Goal: Task Accomplishment & Management: Manage account settings

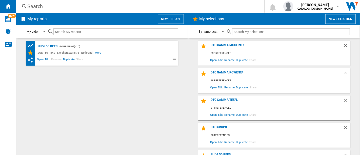
click at [134, 4] on div "Search" at bounding box center [139, 6] width 224 height 7
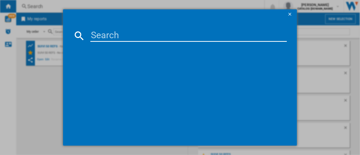
click at [135, 35] on input at bounding box center [188, 36] width 196 height 12
paste input "RH9C71E0"
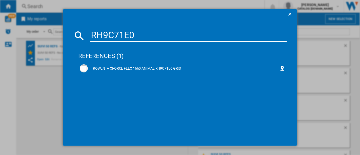
type input "RH9C71E0"
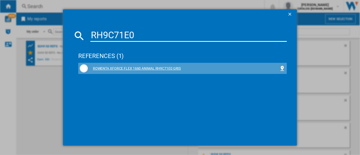
click at [145, 66] on div "ROWENTA XFORCE FLEX 1660 ANIMAL RH9C71E0 GRIS" at bounding box center [183, 68] width 206 height 8
click at [149, 68] on div "ROWENTA XFORCE FLEX 1660 ANIMAL RH9C71E0 GRIS" at bounding box center [183, 68] width 191 height 5
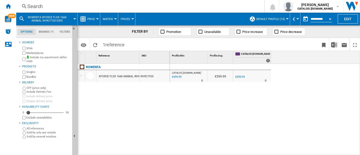
click at [206, 109] on div "CATALOG [DOMAIN_NAME] : 0.0 % €599.99 % N/A 0 CATALOG [DOMAIN_NAME] : €599.99 0…" at bounding box center [265, 110] width 191 height 92
drag, startPoint x: 99, startPoint y: 78, endPoint x: 131, endPoint y: 78, distance: 31.9
click at [131, 78] on div "XFORCE FLEX 1660 ANIMAL RH9C71E0 GRIS" at bounding box center [117, 76] width 43 height 12
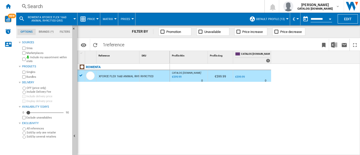
click at [139, 88] on div "ROWENTA XFORCE FLEX 1660 ANIMAL RH9C71E0 GRIS RH9C71E0" at bounding box center [123, 108] width 92 height 89
click at [110, 77] on div "XFORCE FLEX 1660 ANIMAL RH9C71E0 GRIS" at bounding box center [126, 77] width 55 height 12
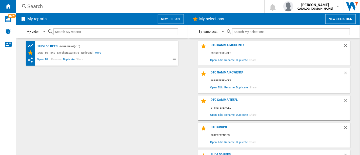
click at [235, 42] on div "DTC GAMMA MOULINEX 238 references Open Edit Rename Duplicate Share" at bounding box center [274, 53] width 152 height 25
click at [221, 59] on span "Edit" at bounding box center [220, 59] width 6 height 7
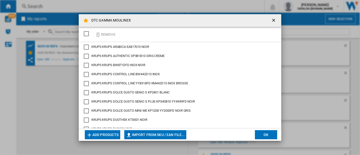
click at [273, 18] on ng-md-icon "getI18NText('BUTTONS.CLOSE_DIALOG')" at bounding box center [274, 21] width 6 height 6
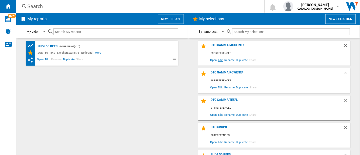
click at [220, 59] on span "Edit" at bounding box center [220, 59] width 6 height 7
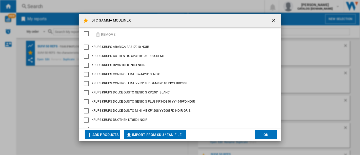
click at [105, 134] on button "Add products" at bounding box center [102, 134] width 35 height 9
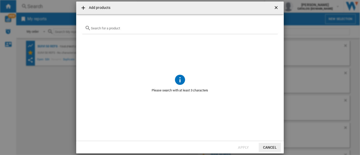
click at [122, 29] on input "text" at bounding box center [183, 28] width 184 height 4
paste input "EZ505D10"
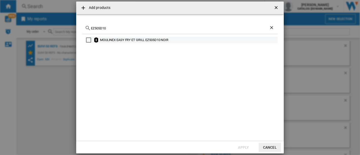
type input "EZ505D10"
drag, startPoint x: 172, startPoint y: 40, endPoint x: 101, endPoint y: 42, distance: 71.9
click at [101, 42] on div "MOULINEX EASY FRY ET GRILL EZ505D10 NOIR" at bounding box center [188, 39] width 177 height 5
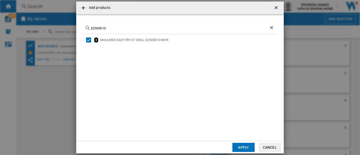
copy div "MOULINEX EASY FRY ET GRILL EZ505D10 NOIR"
click at [238, 144] on button "Apply" at bounding box center [243, 147] width 22 height 9
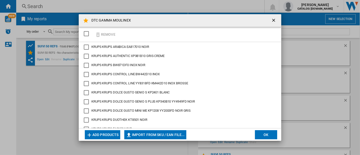
click at [106, 130] on button "Add products" at bounding box center [102, 134] width 35 height 9
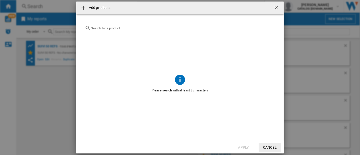
click at [139, 31] on div "{{getI18NText('SELECTIONS.EDITION_POPUP.OPEN_PRODUCTS_POPUP')}} {{::getI18NText…" at bounding box center [179, 28] width 195 height 12
click at [139, 29] on input "{{getI18NText('SELECTIONS.EDITION_POPUP.OPEN_PRODUCTS_POPUP')}} {{::getI18NText…" at bounding box center [183, 28] width 184 height 4
paste input "EZ901AF0"
click at [144, 27] on input "EZ901AF0" at bounding box center [180, 28] width 178 height 4
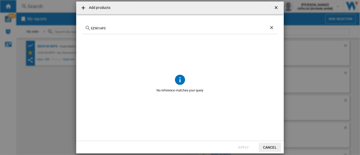
paste input "DJ52011"
click at [113, 23] on div "DJ520110" at bounding box center [179, 28] width 195 height 12
click at [113, 22] on div "DJ520110" at bounding box center [179, 28] width 195 height 12
click at [114, 25] on div "DJ520110" at bounding box center [179, 28] width 195 height 12
click at [114, 26] on input "DJ520110" at bounding box center [180, 28] width 178 height 4
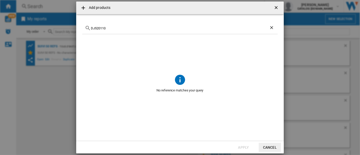
click at [114, 27] on input "DJ520110" at bounding box center [180, 28] width 178 height 4
paste input "HF941AF"
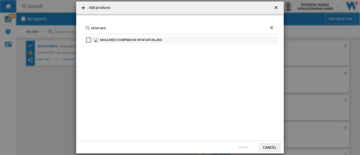
type input "HF941AF0"
drag, startPoint x: 172, startPoint y: 38, endPoint x: 100, endPoint y: 43, distance: 72.1
click at [100, 43] on div "MOULINEX ICOMPANION HF941AF0 BLANC" at bounding box center [179, 84] width 195 height 101
copy div "MOULINEX ICOMPANION HF941AF0 BLANC"
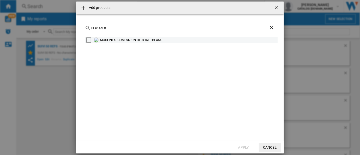
click at [87, 41] on div "Select" at bounding box center [88, 39] width 5 height 5
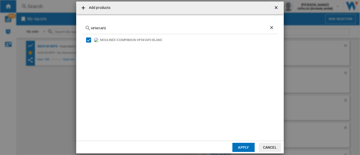
click at [237, 146] on button "Apply" at bounding box center [243, 147] width 22 height 9
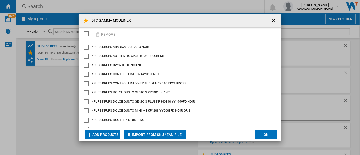
click at [145, 31] on div "Remove" at bounding box center [180, 34] width 203 height 15
click at [111, 138] on button "Add products" at bounding box center [102, 134] width 35 height 9
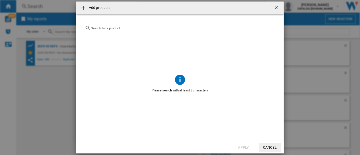
click at [137, 28] on input "{{getI18NText('SELECTIONS.EDITION_POPUP.OPEN_PRODUCTS_POPUP')}} {{::getI18NText…" at bounding box center [183, 28] width 184 height 4
paste input "XF38E110"
type input "XF38E110"
click at [273, 26] on ng-md-icon "Clear search" at bounding box center [272, 28] width 6 height 6
click at [266, 146] on button "Cancel" at bounding box center [270, 147] width 22 height 9
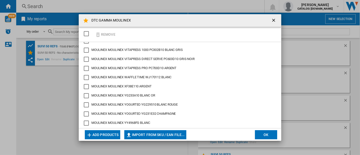
scroll to position [1501, 0]
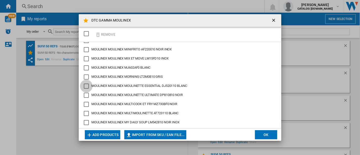
click at [87, 84] on div "MOULINEX MOULINETTE ESSENTIAL DJ520110 BLANC" at bounding box center [86, 86] width 5 height 5
click at [108, 33] on button "Remove" at bounding box center [105, 34] width 24 height 12
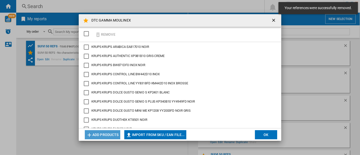
click at [117, 132] on button "Add products" at bounding box center [102, 134] width 35 height 9
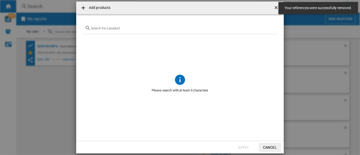
click at [178, 30] on div "{{getI18NText('SELECTIONS.EDITION_POPUP.OPEN_PRODUCTS_POPUP')}} {{::getI18NText…" at bounding box center [179, 28] width 195 height 12
click at [144, 29] on input "{{getI18NText('SELECTIONS.EDITION_POPUP.OPEN_PRODUCTS_POPUP')}} {{::getI18NText…" at bounding box center [183, 28] width 184 height 4
paste input "DJ520110"
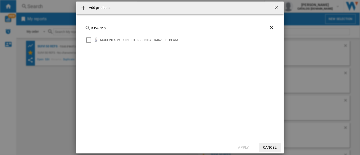
type input "DJ520110"
drag, startPoint x: 188, startPoint y: 40, endPoint x: 100, endPoint y: 42, distance: 88.1
click at [100, 42] on div "MOULINEX MOULINETTE ESSENTIAL DJ520110 BLANC" at bounding box center [188, 39] width 177 height 5
copy div "MOULINEX MOULINETTE ESSENTIAL DJ520110 BLANC"
click at [251, 149] on button "Apply" at bounding box center [243, 147] width 22 height 9
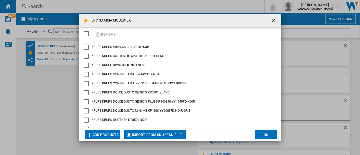
scroll to position [2093, 0]
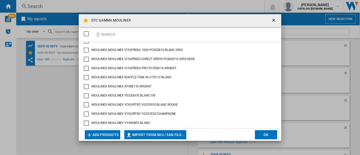
click at [95, 86] on span "MOULINEX MOULINEX XF38E110 ARGENT" at bounding box center [121, 86] width 60 height 4
click at [99, 35] on ng-md-icon "{{::selection.title}} {{::getI18NText('BUTTONS.REMOVE')}} ..." at bounding box center [98, 35] width 6 height 6
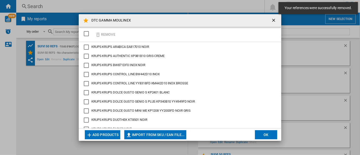
click at [113, 131] on button "Add products" at bounding box center [102, 134] width 35 height 9
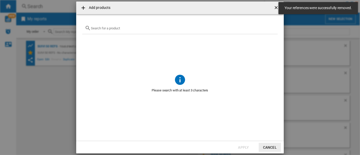
click at [132, 26] on div "{{getI18NText('SELECTIONS.EDITION_POPUP.OPEN_PRODUCTS_POPUP')}} {{::getI18NText…" at bounding box center [179, 28] width 195 height 12
click at [131, 31] on div "{{getI18NText('SELECTIONS.EDITION_POPUP.OPEN_PRODUCTS_POPUP')}} {{::getI18NText…" at bounding box center [179, 28] width 195 height 12
click at [159, 25] on div "{{getI18NText('SELECTIONS.EDITION_POPUP.OPEN_PRODUCTS_POPUP')}} {{::getI18NText…" at bounding box center [179, 28] width 195 height 12
click at [156, 28] on input "{{getI18NText('SELECTIONS.EDITION_POPUP.OPEN_PRODUCTS_POPUP')}} {{::getI18NText…" at bounding box center [183, 28] width 184 height 4
paste input "XF38E110"
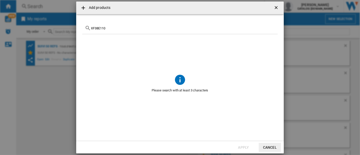
type input "XF38E110"
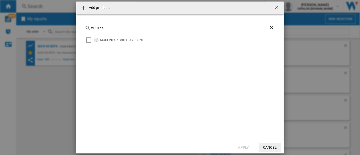
drag, startPoint x: 151, startPoint y: 40, endPoint x: 106, endPoint y: 48, distance: 45.5
click at [100, 43] on div "MOULINEX XF38E110 ARGENT" at bounding box center [181, 40] width 192 height 7
copy div "MOULINEX XF38E110 ARGENT"
click at [91, 38] on div "Select" at bounding box center [88, 39] width 5 height 5
click at [249, 146] on button "Apply" at bounding box center [243, 147] width 22 height 9
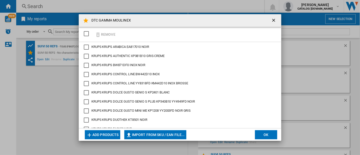
scroll to position [1501, 0]
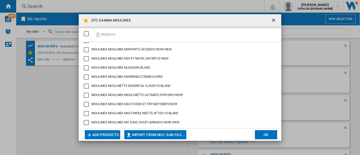
drag, startPoint x: 157, startPoint y: 86, endPoint x: 97, endPoint y: 88, distance: 60.0
click at [97, 88] on div "KRUPS KRUPS ARABICA EA817010 NOIR KRUPS KRUPS AUTHENTIC XP381B10 GRIS CREME KRU…" at bounding box center [180, 85] width 203 height 86
drag, startPoint x: 152, startPoint y: 85, endPoint x: 95, endPoint y: 86, distance: 56.7
click at [95, 86] on md-checkbox "MOULINEX MOULINETTE ESSENTIAL DJ520110 BLANC" at bounding box center [178, 86] width 188 height 5
click at [106, 34] on button "Remove" at bounding box center [105, 34] width 24 height 12
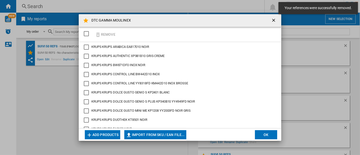
click at [108, 135] on button "Add products" at bounding box center [102, 134] width 35 height 9
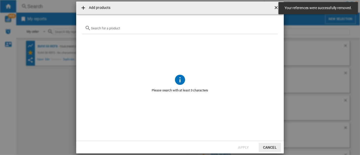
click at [164, 32] on div "{{getI18NText('SELECTIONS.EDITION_POPUP.OPEN_PRODUCTS_POPUP')}} {{::getI18NText…" at bounding box center [179, 28] width 195 height 12
click at [164, 30] on div "{{getI18NText('SELECTIONS.EDITION_POPUP.OPEN_PRODUCTS_POPUP')}} {{::getI18NText…" at bounding box center [179, 28] width 195 height 12
click at [163, 29] on input "{{getI18NText('SELECTIONS.EDITION_POPUP.OPEN_PRODUCTS_POPUP')}} {{::getI18NText…" at bounding box center [183, 28] width 184 height 4
paste input "DJ520110"
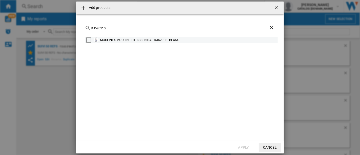
type input "DJ520110"
drag, startPoint x: 187, startPoint y: 38, endPoint x: 97, endPoint y: 41, distance: 89.7
click at [97, 41] on div "MOULINEX MOULINETTE ESSENTIAL DJ520110 BLANC" at bounding box center [181, 40] width 192 height 7
copy div "MOULINEX MOULINETTE ESSENTIAL DJ520110 BLANC"
click at [87, 38] on div "Select" at bounding box center [88, 39] width 5 height 5
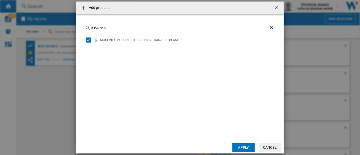
click at [240, 147] on button "Apply" at bounding box center [243, 147] width 22 height 9
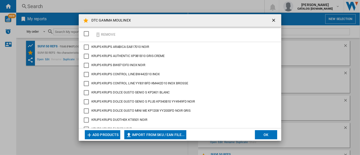
scroll to position [800, 0]
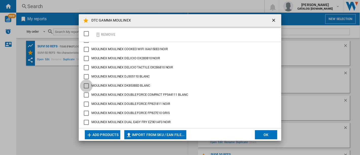
click at [87, 85] on div "MOULINEX DK853BE0 BLANC" at bounding box center [86, 85] width 5 height 5
click at [103, 33] on button "Remove" at bounding box center [105, 34] width 24 height 12
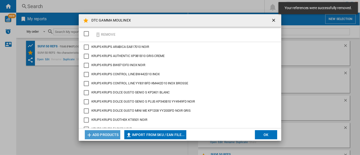
click at [106, 134] on button "Add products" at bounding box center [102, 134] width 35 height 9
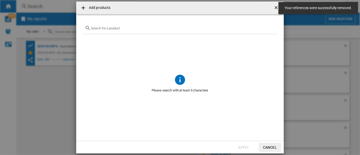
click at [141, 34] on span "{{getI18NText('SELECTIONS.EDITION_POPUP.OPEN_PRODUCTS_POPUP')}} {{::getI18NText…" at bounding box center [179, 53] width 195 height 39
click at [140, 33] on div "{{getI18NText('SELECTIONS.EDITION_POPUP.OPEN_PRODUCTS_POPUP')}} {{::getI18NText…" at bounding box center [179, 28] width 195 height 12
click at [141, 31] on div "{{getI18NText('SELECTIONS.EDITION_POPUP.OPEN_PRODUCTS_POPUP')}} {{::getI18NText…" at bounding box center [179, 28] width 195 height 12
click at [142, 29] on input "{{getI18NText('SELECTIONS.EDITION_POPUP.OPEN_PRODUCTS_POPUP')}} {{::getI18NText…" at bounding box center [183, 28] width 184 height 4
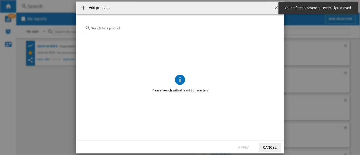
paste input "DK853BE0"
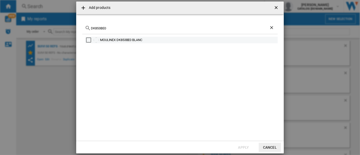
type input "DK853BE0"
click at [88, 40] on div "Select" at bounding box center [88, 39] width 5 height 5
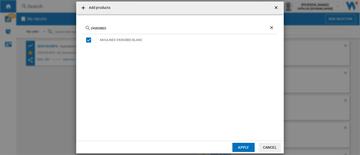
click at [237, 145] on button "Apply" at bounding box center [243, 147] width 22 height 9
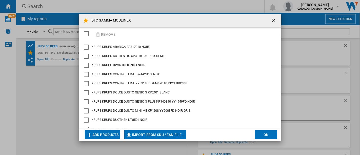
scroll to position [763, 0]
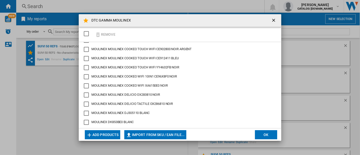
click at [86, 84] on div "MOULINEX COOKEO WIFI XA6150E0 NOIR" at bounding box center [86, 85] width 5 height 5
click at [101, 34] on button "Remove" at bounding box center [105, 34] width 24 height 12
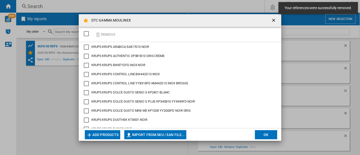
click at [110, 134] on button "Add products" at bounding box center [102, 134] width 35 height 9
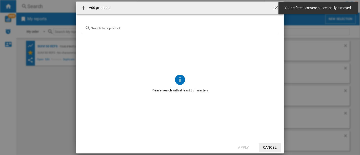
click at [141, 29] on input "{{getI18NText('SELECTIONS.EDITION_POPUP.OPEN_PRODUCTS_POPUP')}} {{::getI18NText…" at bounding box center [183, 28] width 184 height 4
paste input "XA6150E0"
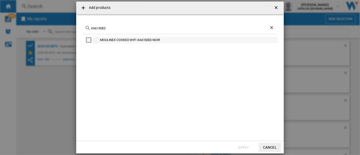
type input "XA6150E0"
click at [88, 41] on div "Select" at bounding box center [88, 39] width 5 height 5
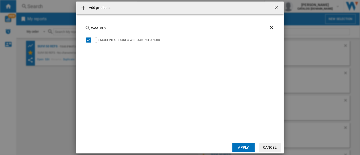
click at [244, 146] on button "Apply" at bounding box center [243, 147] width 22 height 9
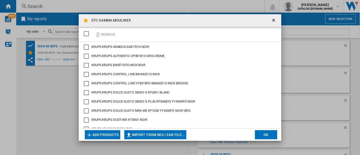
scroll to position [836, 0]
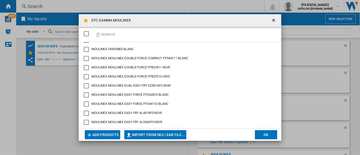
click at [85, 86] on div "MOULINEX DUAL EASY FRY EZ901AF0 NOIR" at bounding box center [86, 85] width 5 height 5
click at [99, 33] on ng-md-icon "{{::selection.title}} {{::getI18NText('BUTTONS.REMOVE')}} ..." at bounding box center [98, 35] width 6 height 6
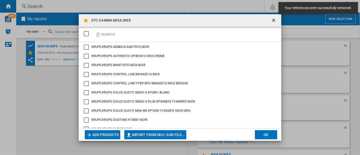
click at [108, 133] on button "Add products" at bounding box center [102, 134] width 35 height 9
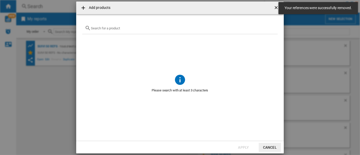
click at [144, 31] on div "{{getI18NText('SELECTIONS.EDITION_POPUP.OPEN_PRODUCTS_POPUP')}} {{::getI18NText…" at bounding box center [179, 28] width 195 height 12
click at [144, 30] on input "{{getI18NText('SELECTIONS.EDITION_POPUP.OPEN_PRODUCTS_POPUP')}} {{::getI18NText…" at bounding box center [183, 28] width 184 height 4
paste input "EZ901AF0"
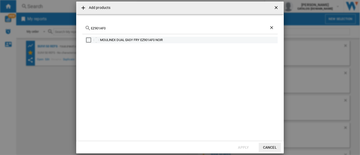
type input "EZ901AF0"
click at [89, 41] on div "Select" at bounding box center [88, 39] width 5 height 5
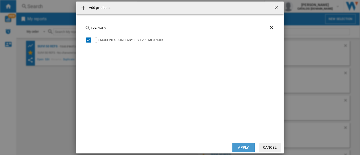
click at [243, 149] on button "Apply" at bounding box center [243, 147] width 22 height 9
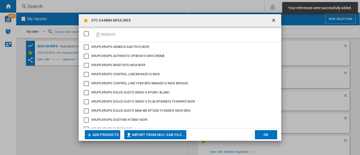
click at [272, 19] on ng-md-icon "getI18NText('BUTTONS.CLOSE_DIALOG')" at bounding box center [274, 21] width 6 height 6
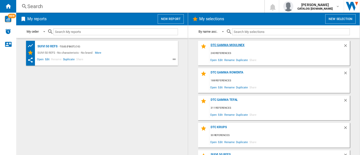
click at [221, 46] on div "DTC GAMMA MOULINEX" at bounding box center [276, 46] width 134 height 7
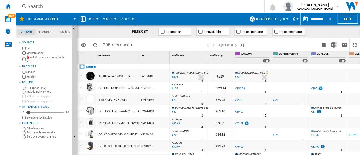
click at [105, 6] on div "Search" at bounding box center [139, 6] width 224 height 7
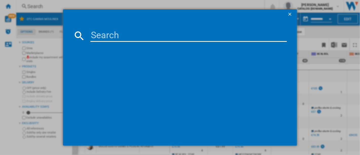
click at [125, 34] on input at bounding box center [188, 36] width 196 height 12
paste input "1510002176"
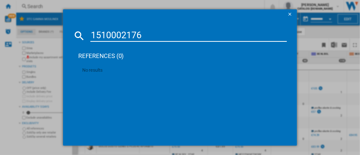
click at [100, 35] on input "1510002176" at bounding box center [188, 36] width 196 height 12
paste input "EZ505D10"
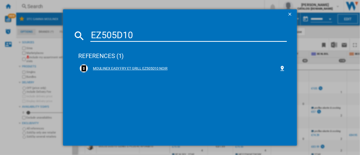
type input "EZ505D10"
click at [155, 68] on div "MOULINEX EASY FRY ET GRILL EZ505D10 NOIR" at bounding box center [183, 68] width 191 height 5
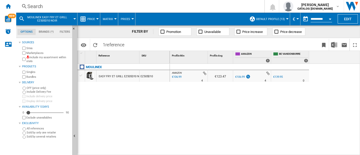
click at [107, 8] on div "Search" at bounding box center [139, 6] width 224 height 7
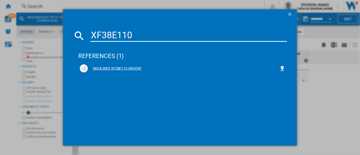
type input "XF38E110"
click at [130, 65] on div "MOULINEX XF38E110 ARGENT" at bounding box center [183, 68] width 206 height 8
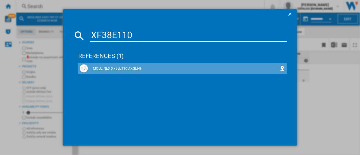
click at [130, 68] on div "MOULINEX XF38E110 ARGENT" at bounding box center [183, 68] width 191 height 5
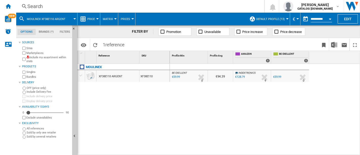
click at [142, 10] on div "Search Search 0 jason sijssens CATALOG SEB.BE CATALOG SEB.BE My settings Logout" at bounding box center [188, 6] width 344 height 13
click at [142, 8] on div "Search" at bounding box center [139, 6] width 224 height 7
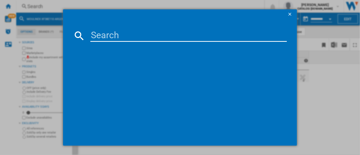
click at [142, 37] on input at bounding box center [188, 36] width 196 height 12
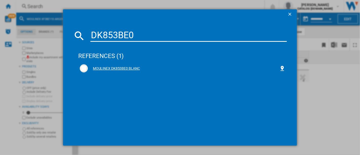
type input "DK853BE0"
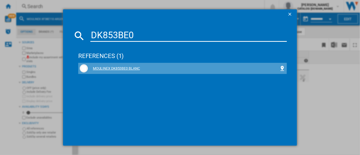
click at [133, 66] on div "MOULINEX DK853BE0 BLANC" at bounding box center [183, 68] width 191 height 5
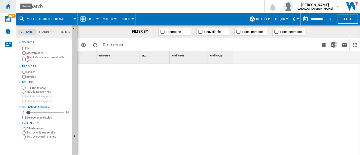
click at [10, 5] on ng-md-icon "Home" at bounding box center [8, 6] width 6 height 6
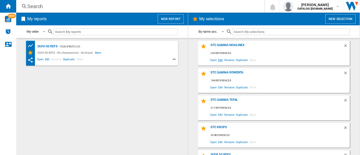
click at [220, 60] on span "Edit" at bounding box center [220, 59] width 6 height 7
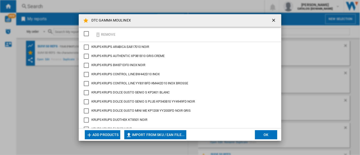
scroll to position [800, 0]
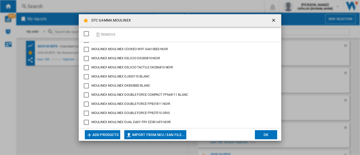
click at [87, 85] on div "MOULINEX DK853BE0 BLANC" at bounding box center [86, 85] width 5 height 5
click at [101, 35] on button "Remove" at bounding box center [105, 34] width 24 height 12
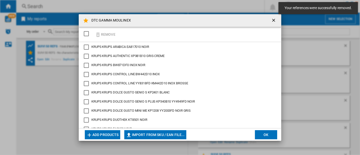
click at [97, 136] on button "Add products" at bounding box center [102, 134] width 35 height 9
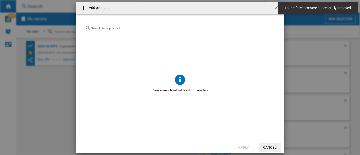
click at [112, 29] on input "text" at bounding box center [183, 28] width 184 height 4
paste input "DK853BE0"
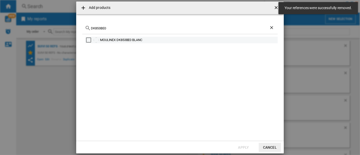
type input "DK853BE0"
click at [88, 42] on div "Select" at bounding box center [88, 39] width 5 height 5
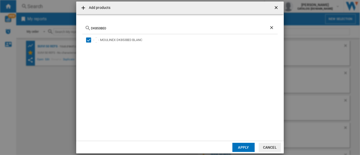
click at [243, 144] on button "Apply" at bounding box center [243, 147] width 22 height 9
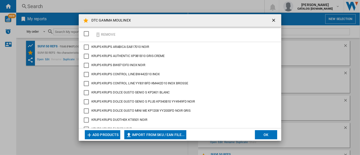
click at [277, 18] on ng-md-icon "getI18NText('BUTTONS.CLOSE_DIALOG')" at bounding box center [274, 21] width 6 height 6
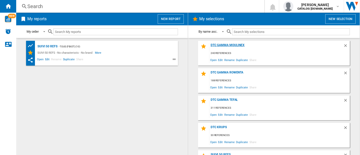
click at [232, 44] on div "DTC GAMMA MOULINEX" at bounding box center [276, 46] width 134 height 7
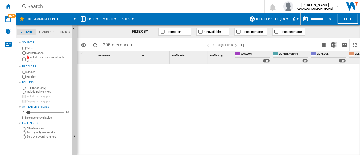
click at [63, 4] on div "Search" at bounding box center [139, 6] width 224 height 7
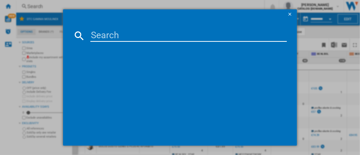
click at [132, 35] on input at bounding box center [188, 36] width 196 height 12
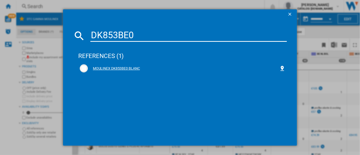
type input "DK853BE0"
click at [127, 69] on div "MOULINEX DK853BE0 BLANC" at bounding box center [183, 68] width 191 height 5
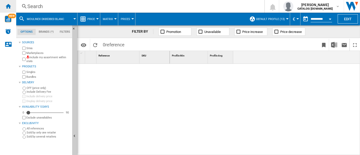
click at [12, 8] on div "Home" at bounding box center [8, 6] width 16 height 13
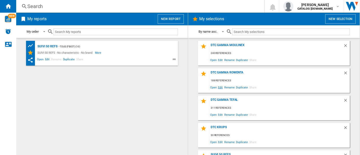
click at [220, 87] on span "Edit" at bounding box center [220, 87] width 6 height 7
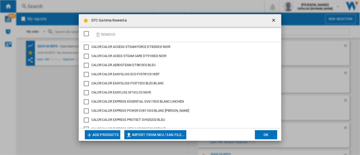
scroll to position [198, 0]
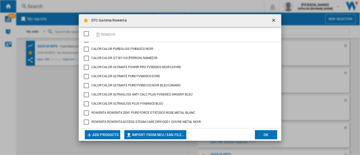
click at [86, 86] on div "CALOR ULTIMATE PURE FV9851C0 NOIR BLEU CANARD" at bounding box center [86, 85] width 5 height 5
click at [107, 31] on button "Remove" at bounding box center [105, 34] width 24 height 12
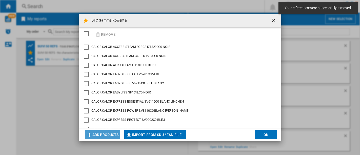
click at [104, 133] on button "Add products" at bounding box center [102, 134] width 35 height 9
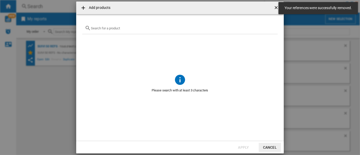
click at [117, 28] on input "Add products ..." at bounding box center [183, 28] width 184 height 4
paste input "FV9851C0"
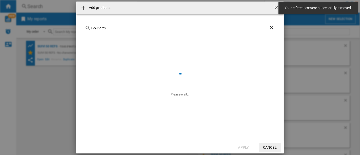
type input "FV9851C0"
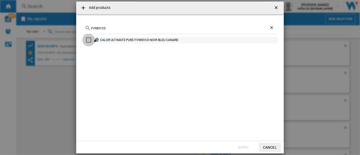
click at [87, 40] on div "Select" at bounding box center [88, 39] width 5 height 5
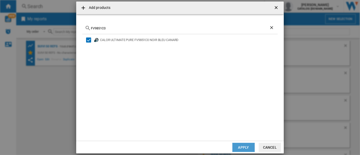
click at [244, 147] on button "Apply" at bounding box center [243, 147] width 22 height 9
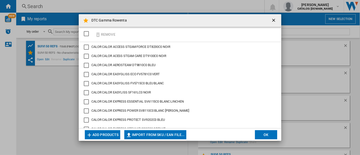
click at [262, 134] on button "OK" at bounding box center [266, 134] width 22 height 9
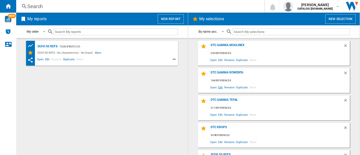
click at [219, 86] on span "Edit" at bounding box center [220, 87] width 6 height 7
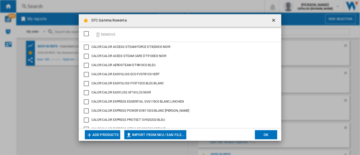
click at [276, 19] on ng-md-icon "getI18NText('BUTTONS.CLOSE_DIALOG')" at bounding box center [274, 21] width 6 height 6
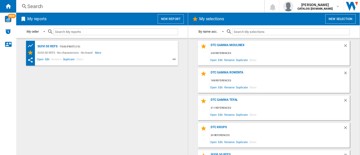
click at [225, 70] on div "DTC Gamma Rowenta 188 references Open Edit Rename Duplicate Share" at bounding box center [274, 80] width 152 height 25
click at [225, 71] on div "DTC Gamma Rowenta" at bounding box center [276, 74] width 134 height 7
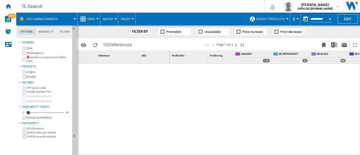
click at [87, 5] on div "Search" at bounding box center [139, 6] width 224 height 7
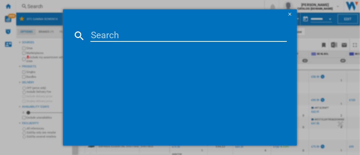
click at [114, 37] on input at bounding box center [188, 36] width 196 height 12
paste input "FV9851C0"
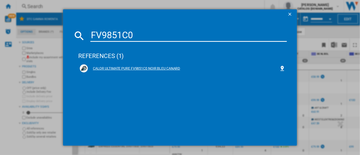
type input "FV9851C0"
click at [114, 66] on div "CALOR ULTIMATE PURE FV9851C0 NOIR BLEU CANARD" at bounding box center [183, 68] width 191 height 5
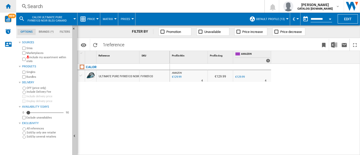
click at [9, 4] on ng-md-icon "Home" at bounding box center [8, 6] width 6 height 6
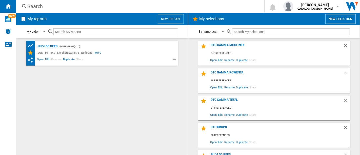
click at [220, 87] on span "Edit" at bounding box center [220, 87] width 6 height 7
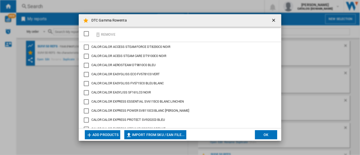
scroll to position [198, 0]
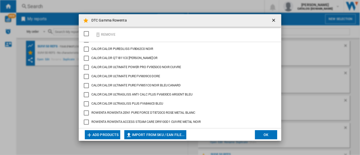
click at [150, 84] on span "CALOR CALOR ULTIMATE PURE FV9851C0 NOIR BLEU CANARD" at bounding box center [135, 85] width 89 height 4
click at [274, 21] on ng-md-icon "getI18NText('BUTTONS.CLOSE_DIALOG')" at bounding box center [274, 21] width 6 height 6
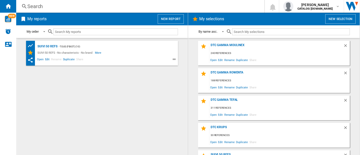
click at [52, 6] on div "Search" at bounding box center [139, 6] width 224 height 7
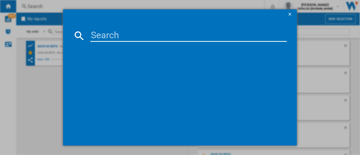
click at [114, 37] on input at bounding box center [188, 36] width 196 height 12
paste input "7211004057"
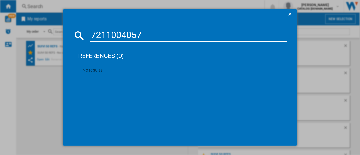
type input "7211004057"
click at [118, 54] on div "references (0)" at bounding box center [182, 53] width 209 height 19
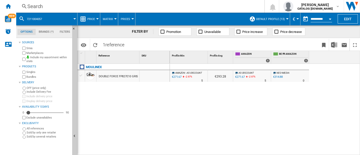
click at [78, 8] on div "Search" at bounding box center [139, 6] width 224 height 7
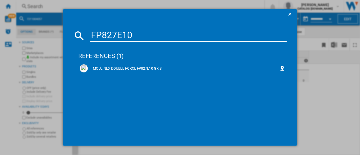
type input "FP827E10"
click at [136, 64] on div "MOULINEX DOUBLE FORCE FP827E10 GRIS" at bounding box center [183, 68] width 206 height 8
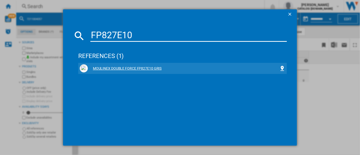
click at [133, 67] on div "MOULINEX DOUBLE FORCE FP827E10 GRIS" at bounding box center [183, 68] width 191 height 5
